Goal: Task Accomplishment & Management: Manage account settings

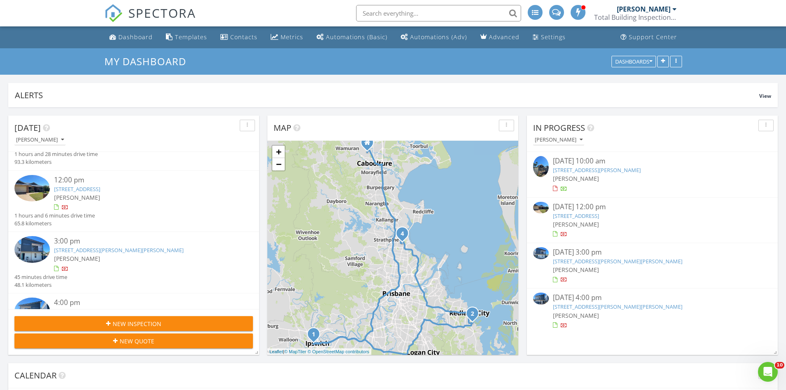
scroll to position [41, 0]
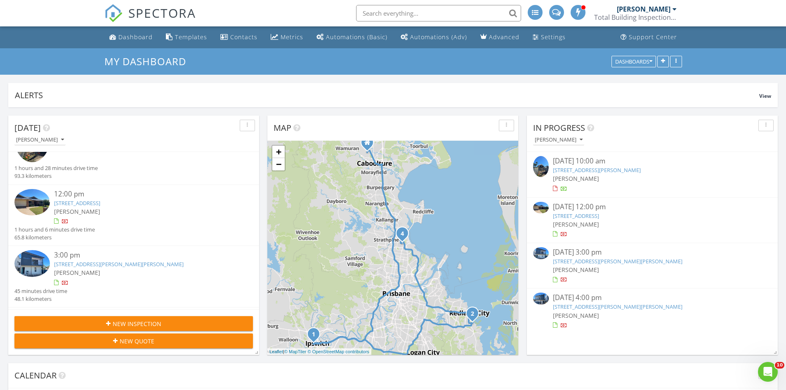
click at [31, 203] on img at bounding box center [31, 202] width 35 height 27
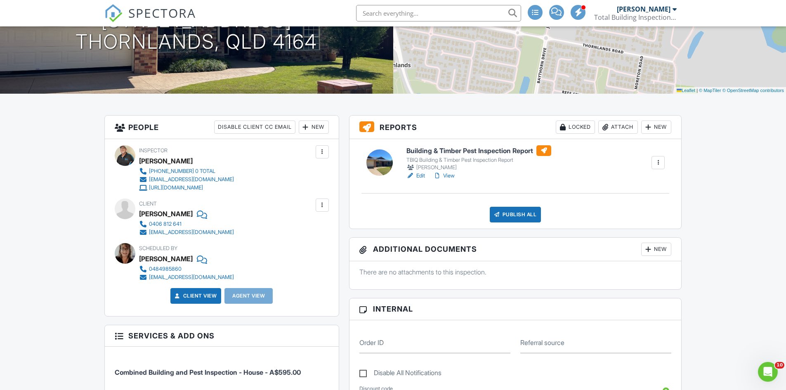
scroll to position [165, 0]
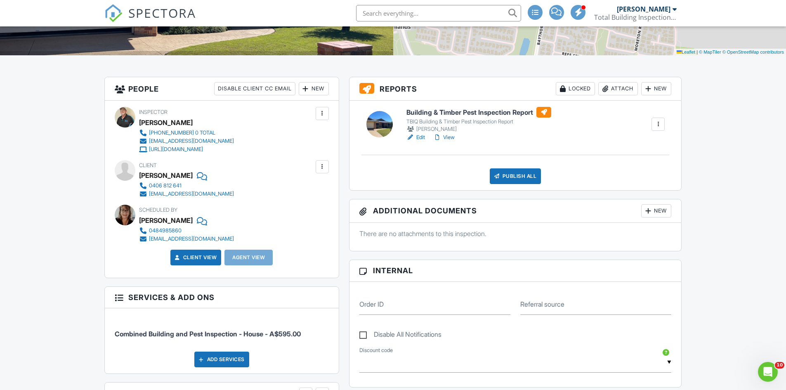
click at [377, 122] on div at bounding box center [379, 124] width 26 height 26
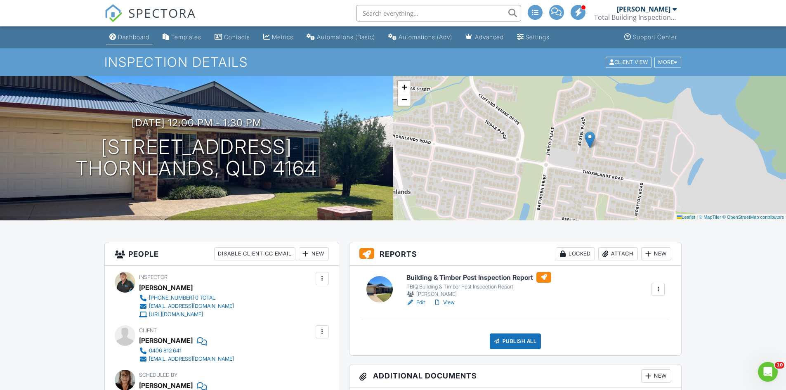
click at [127, 38] on div "Dashboard" at bounding box center [133, 36] width 31 height 7
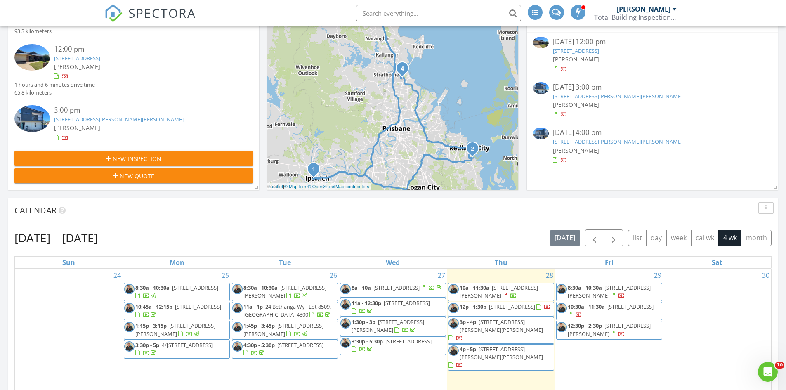
scroll to position [41, 0]
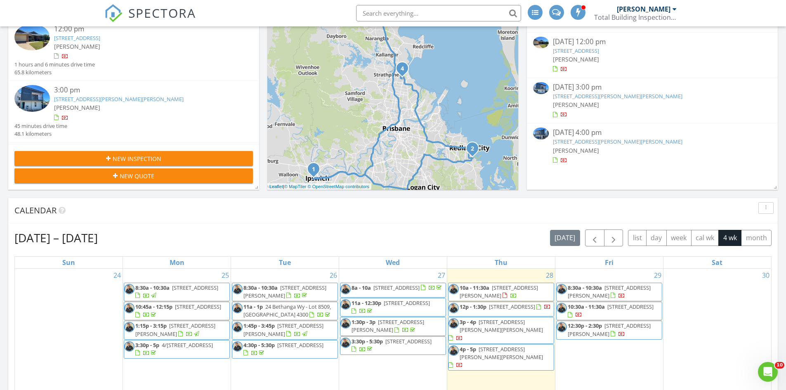
click at [31, 35] on img at bounding box center [31, 37] width 35 height 27
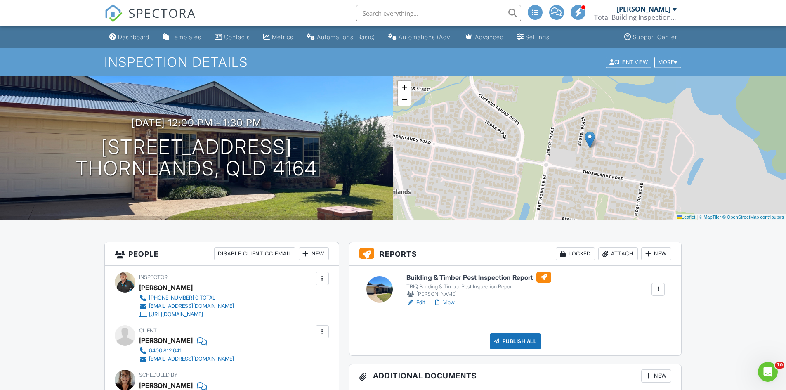
click at [132, 36] on div "Dashboard" at bounding box center [133, 36] width 31 height 7
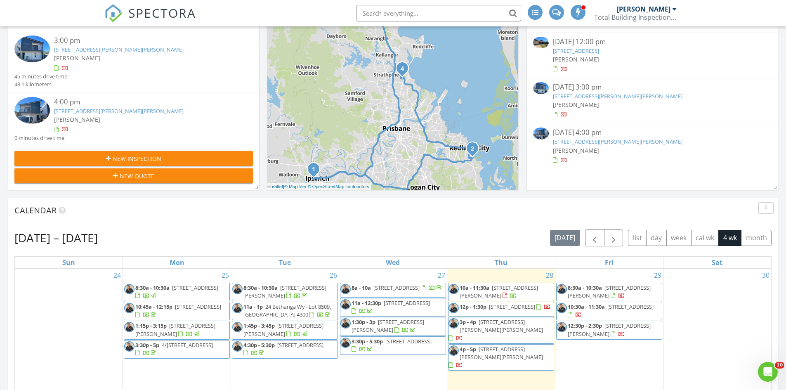
scroll to position [99, 0]
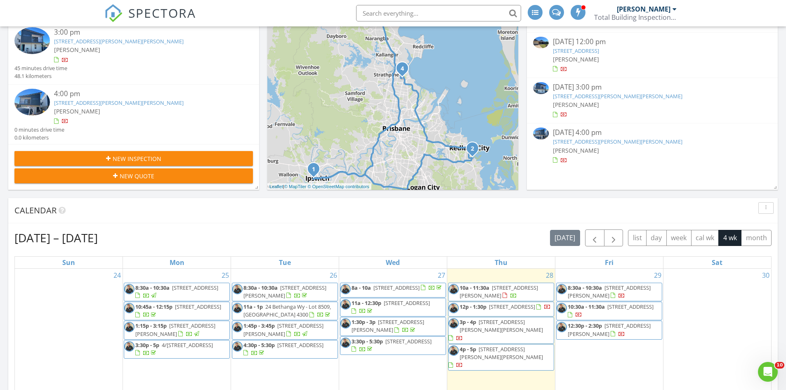
click at [37, 40] on img at bounding box center [31, 40] width 35 height 27
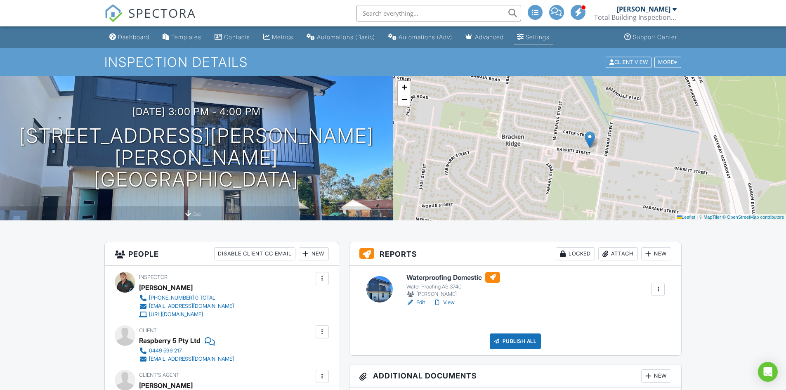
click at [549, 39] on div "Settings" at bounding box center [537, 36] width 24 height 7
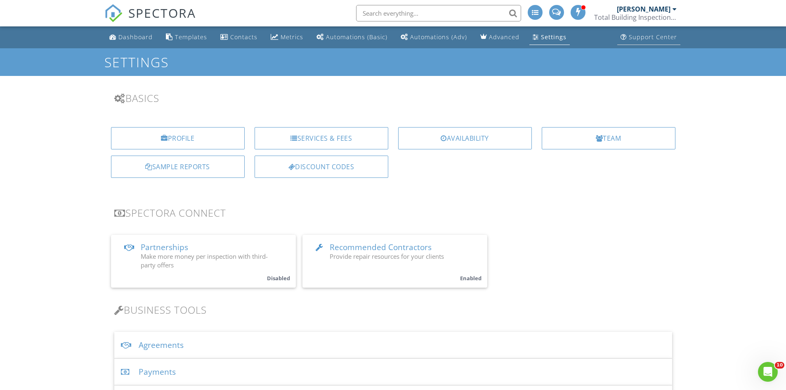
click at [641, 37] on div "Support Center" at bounding box center [653, 37] width 48 height 8
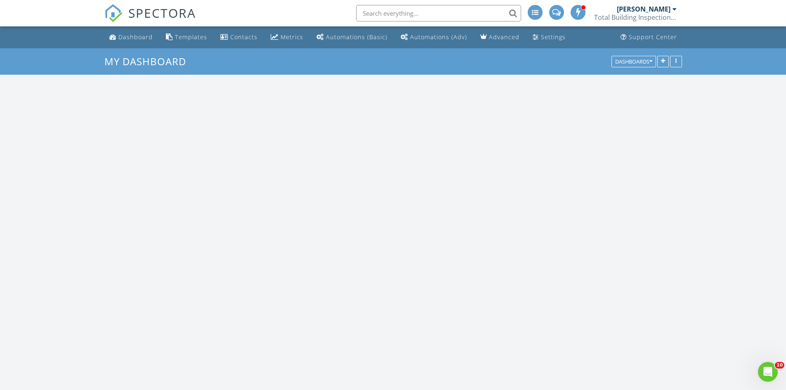
scroll to position [763, 799]
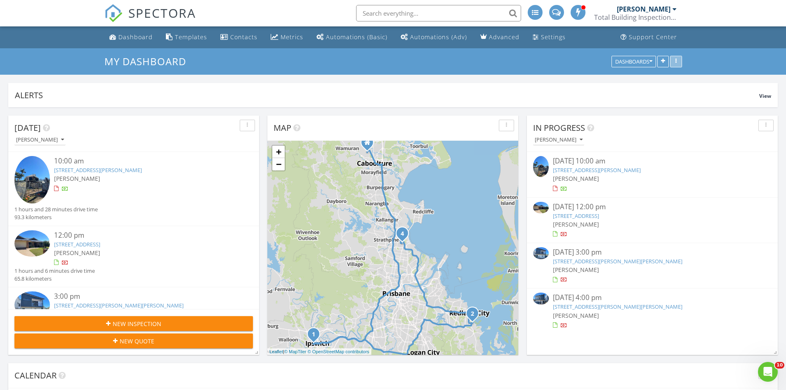
click at [676, 60] on icon "button" at bounding box center [675, 62] width 1 height 6
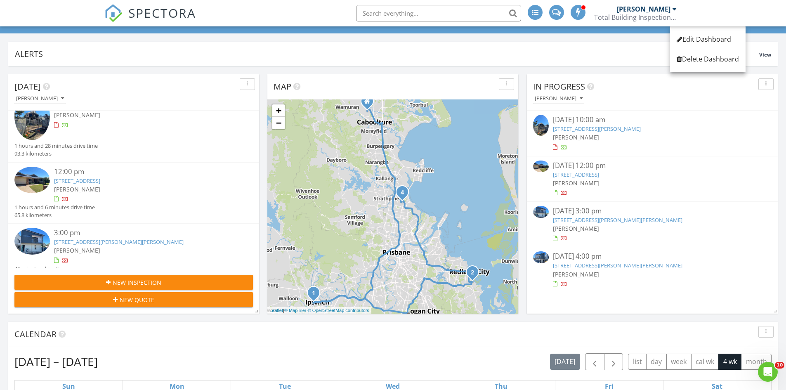
scroll to position [82, 0]
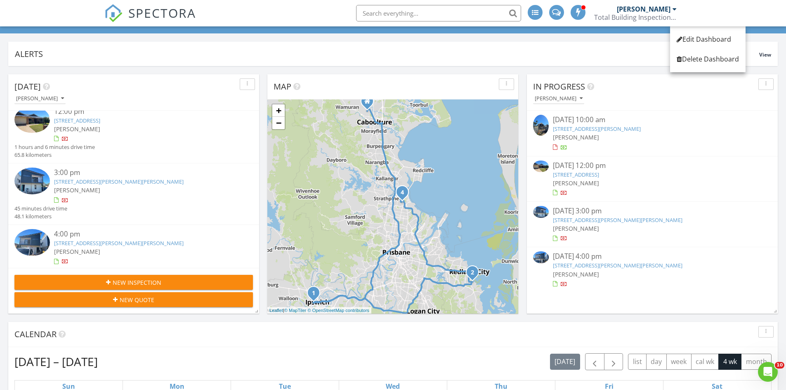
click at [31, 181] on img at bounding box center [31, 180] width 35 height 27
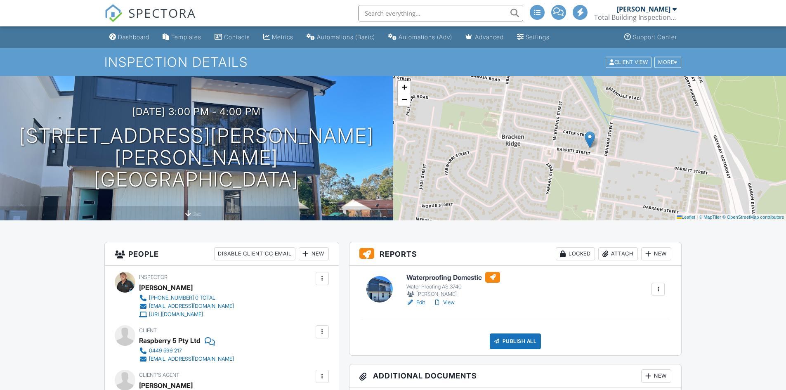
click at [570, 252] on div "Locked" at bounding box center [575, 253] width 39 height 13
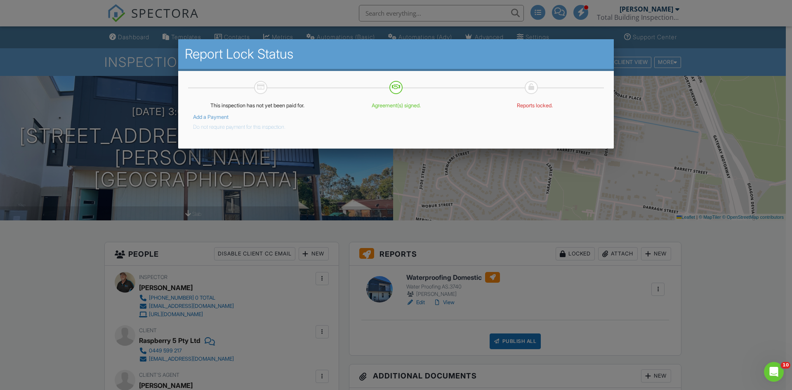
click at [530, 86] on div at bounding box center [531, 86] width 6 height 7
click at [532, 107] on p "Reports locked." at bounding box center [534, 105] width 129 height 7
click at [262, 87] on div at bounding box center [260, 86] width 7 height 7
click at [714, 93] on div at bounding box center [396, 202] width 792 height 487
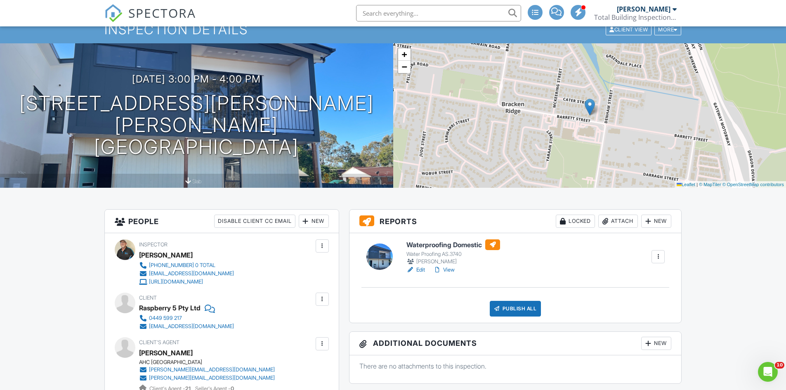
scroll to position [124, 0]
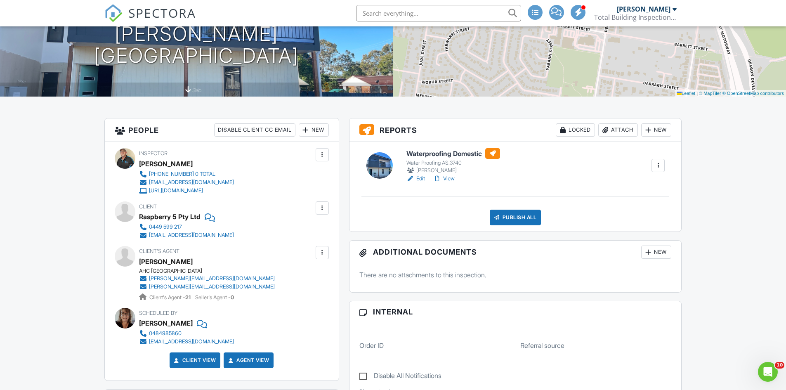
click at [376, 163] on div at bounding box center [379, 165] width 26 height 26
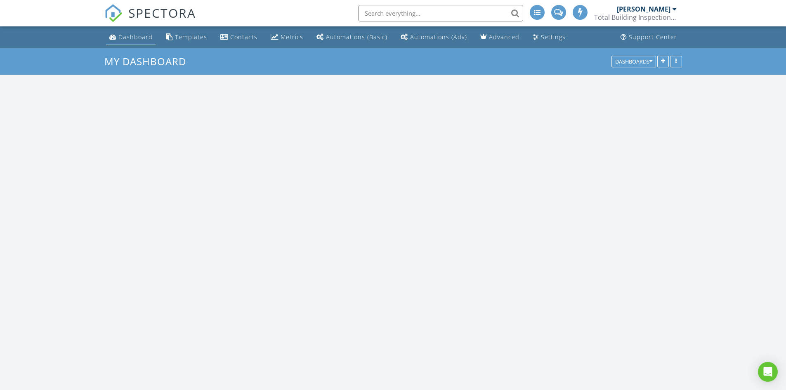
scroll to position [763, 799]
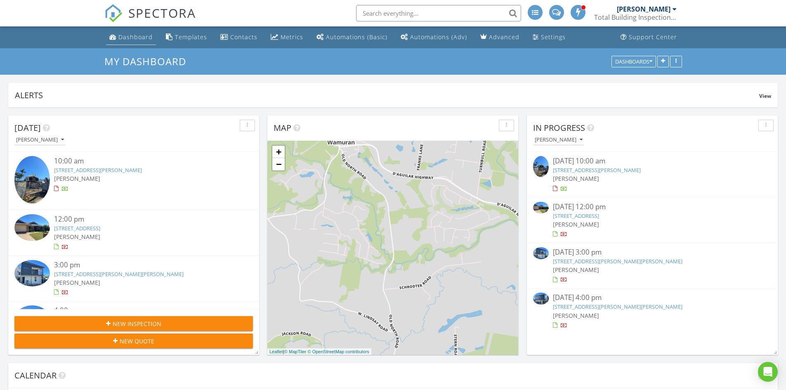
click at [137, 37] on div "Dashboard" at bounding box center [135, 37] width 34 height 8
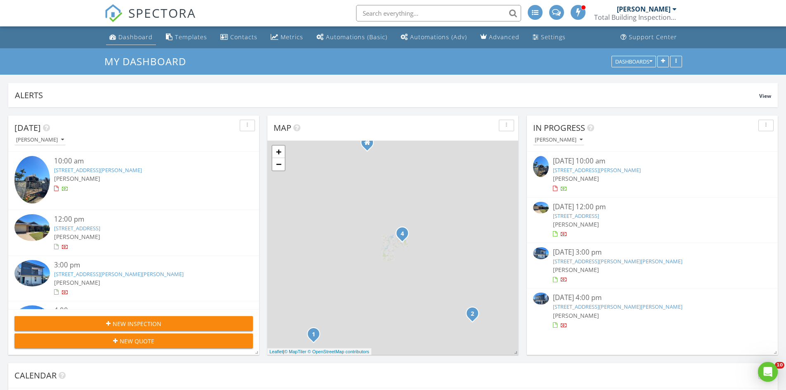
scroll to position [0, 0]
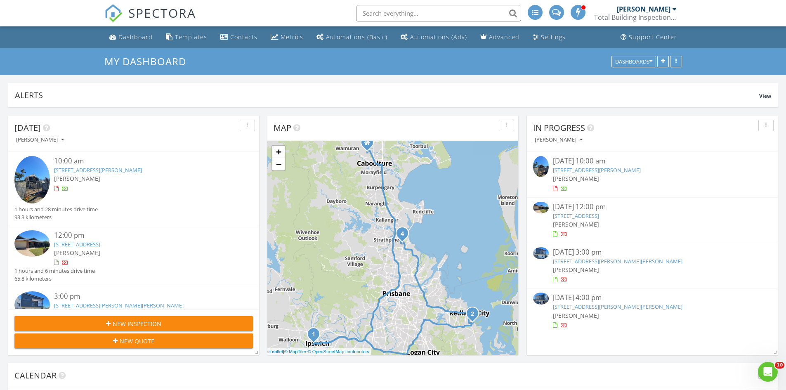
click at [514, 12] on input "text" at bounding box center [438, 13] width 165 height 16
click at [511, 14] on input "text" at bounding box center [438, 13] width 165 height 16
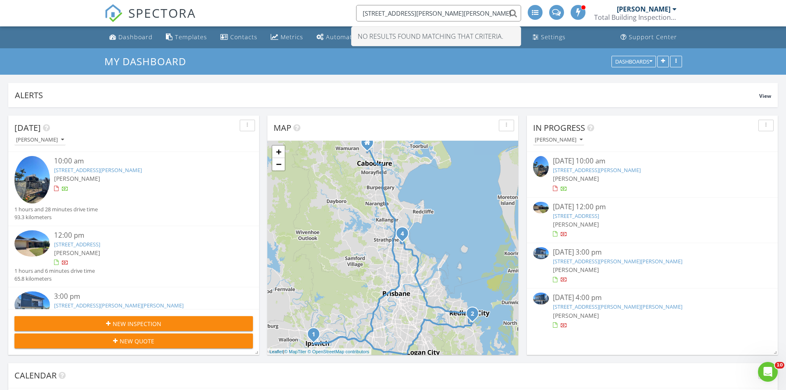
click at [374, 16] on input "248 webster rd stafford" at bounding box center [438, 13] width 165 height 16
click at [512, 14] on input "webster rd stafford" at bounding box center [438, 13] width 165 height 16
click at [513, 14] on input "webster rd stafford" at bounding box center [438, 13] width 165 height 16
type input "webster rd stafford"
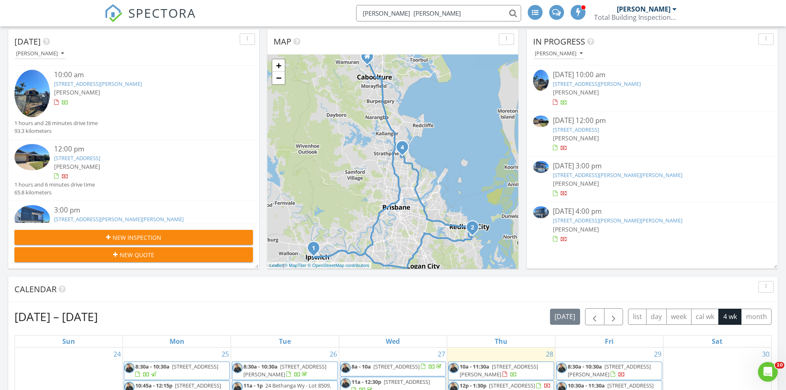
scroll to position [82, 0]
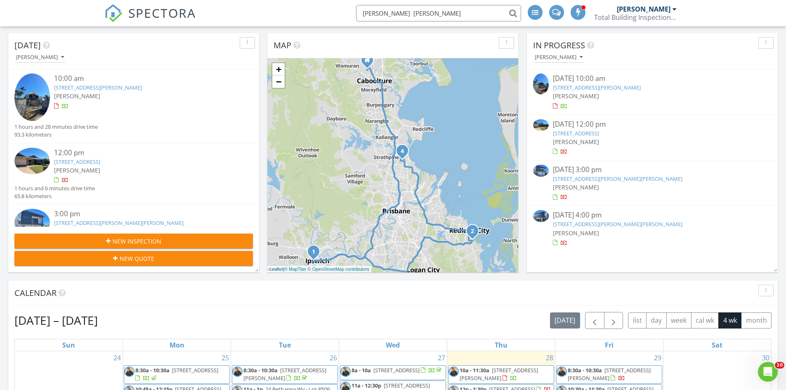
click at [31, 94] on img at bounding box center [31, 96] width 35 height 47
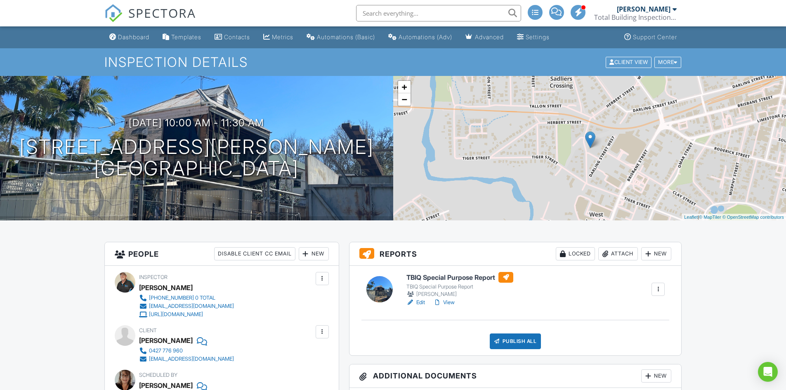
click at [375, 286] on div at bounding box center [379, 289] width 26 height 26
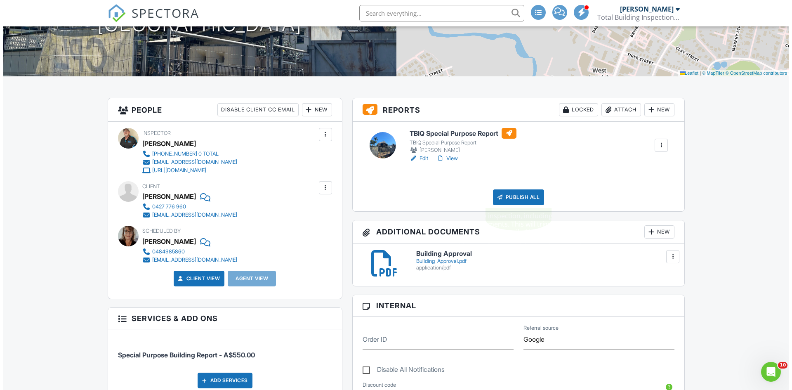
scroll to position [143, 0]
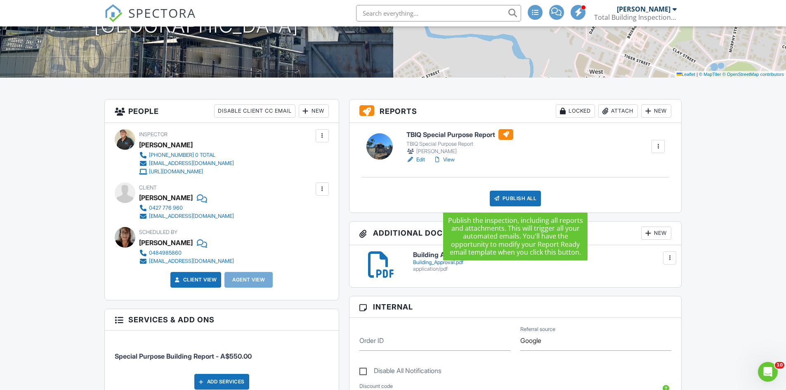
click at [515, 198] on div "Publish All" at bounding box center [516, 199] width 52 height 16
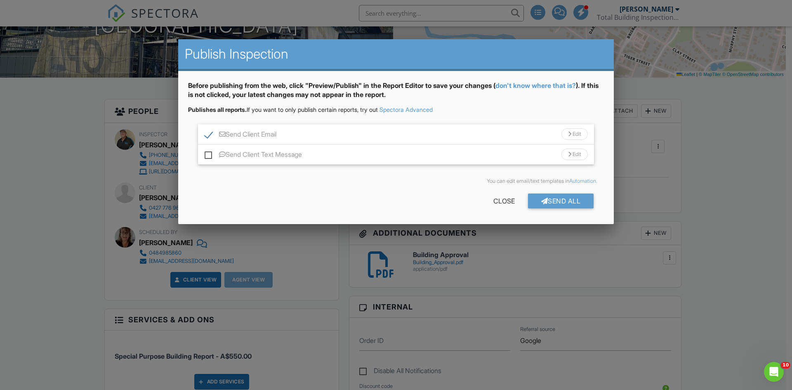
click at [561, 198] on div "Send All" at bounding box center [561, 200] width 66 height 15
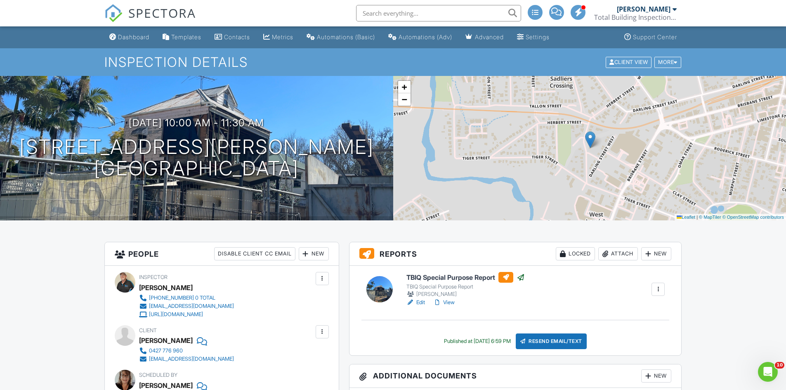
click at [132, 38] on div "Dashboard" at bounding box center [133, 36] width 31 height 7
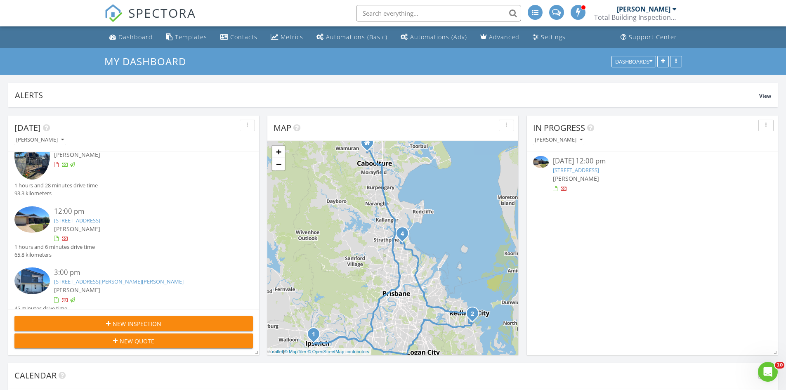
scroll to position [17, 0]
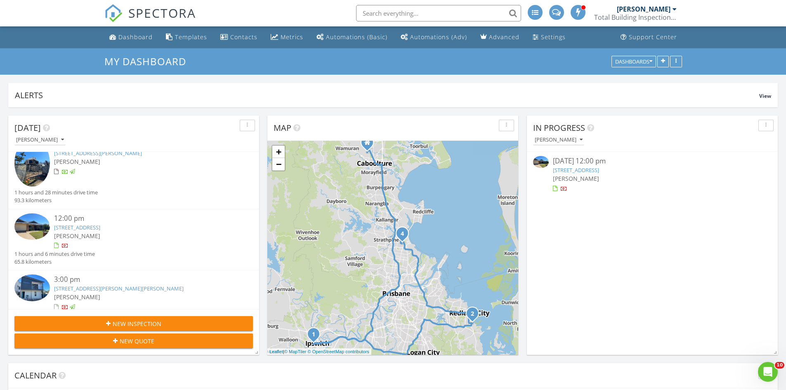
click at [35, 222] on img at bounding box center [31, 226] width 35 height 27
